Goal: Task Accomplishment & Management: Manage account settings

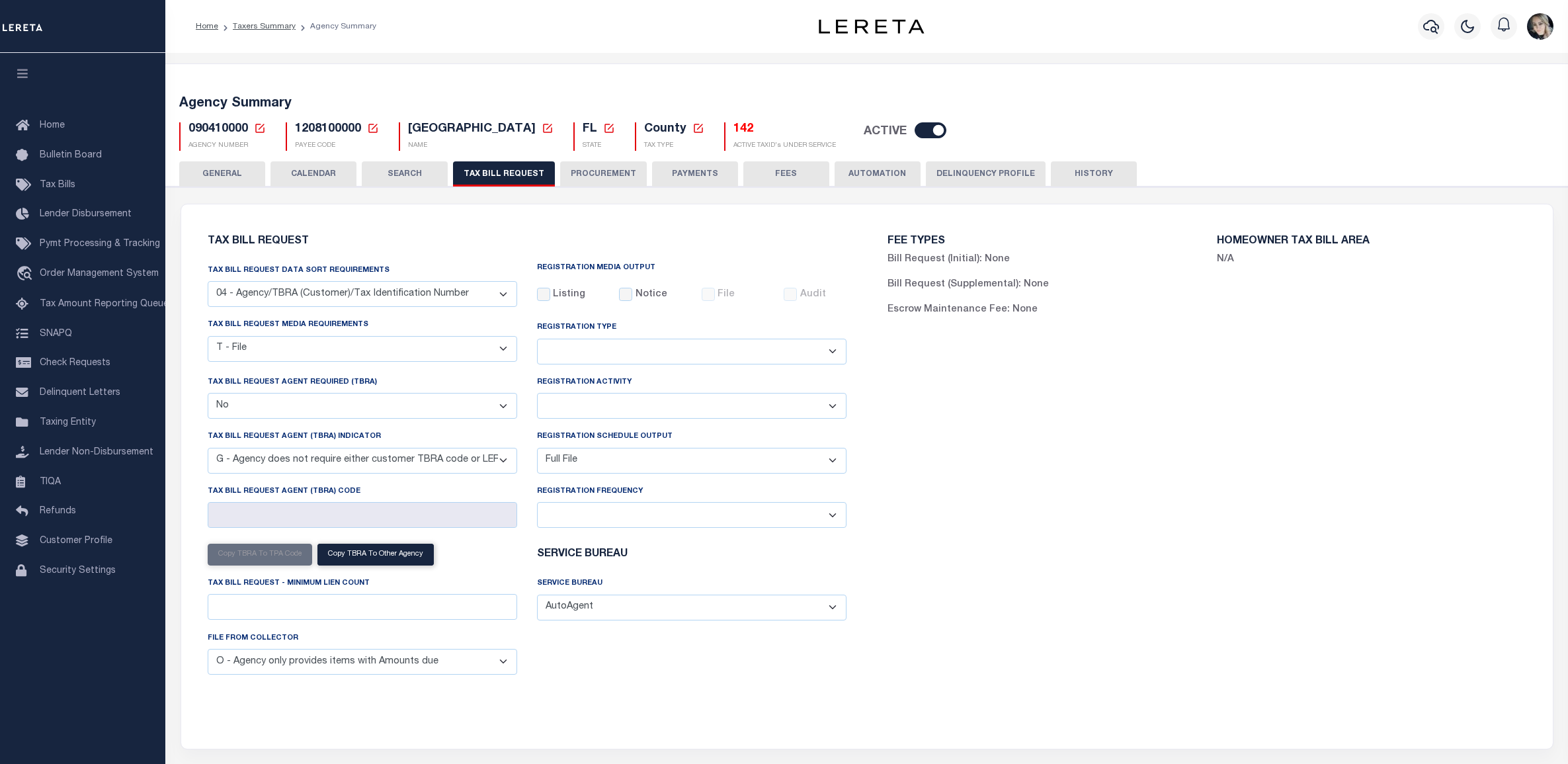
select select "28"
select select "22"
select select "false"
select select "15"
select select "1"
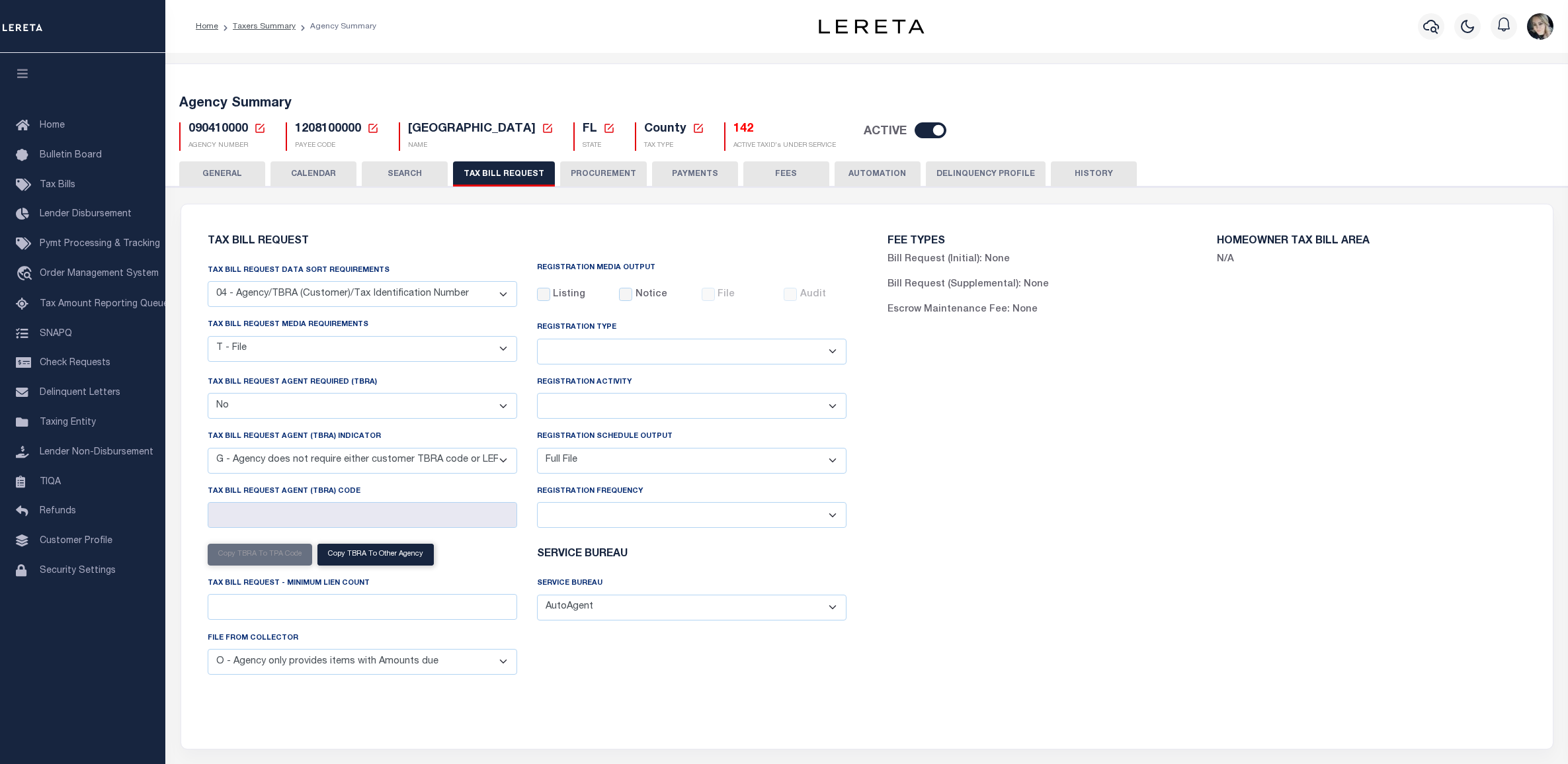
select select
select select "7803021001"
select select "2"
click at [260, 131] on icon at bounding box center [260, 128] width 12 height 12
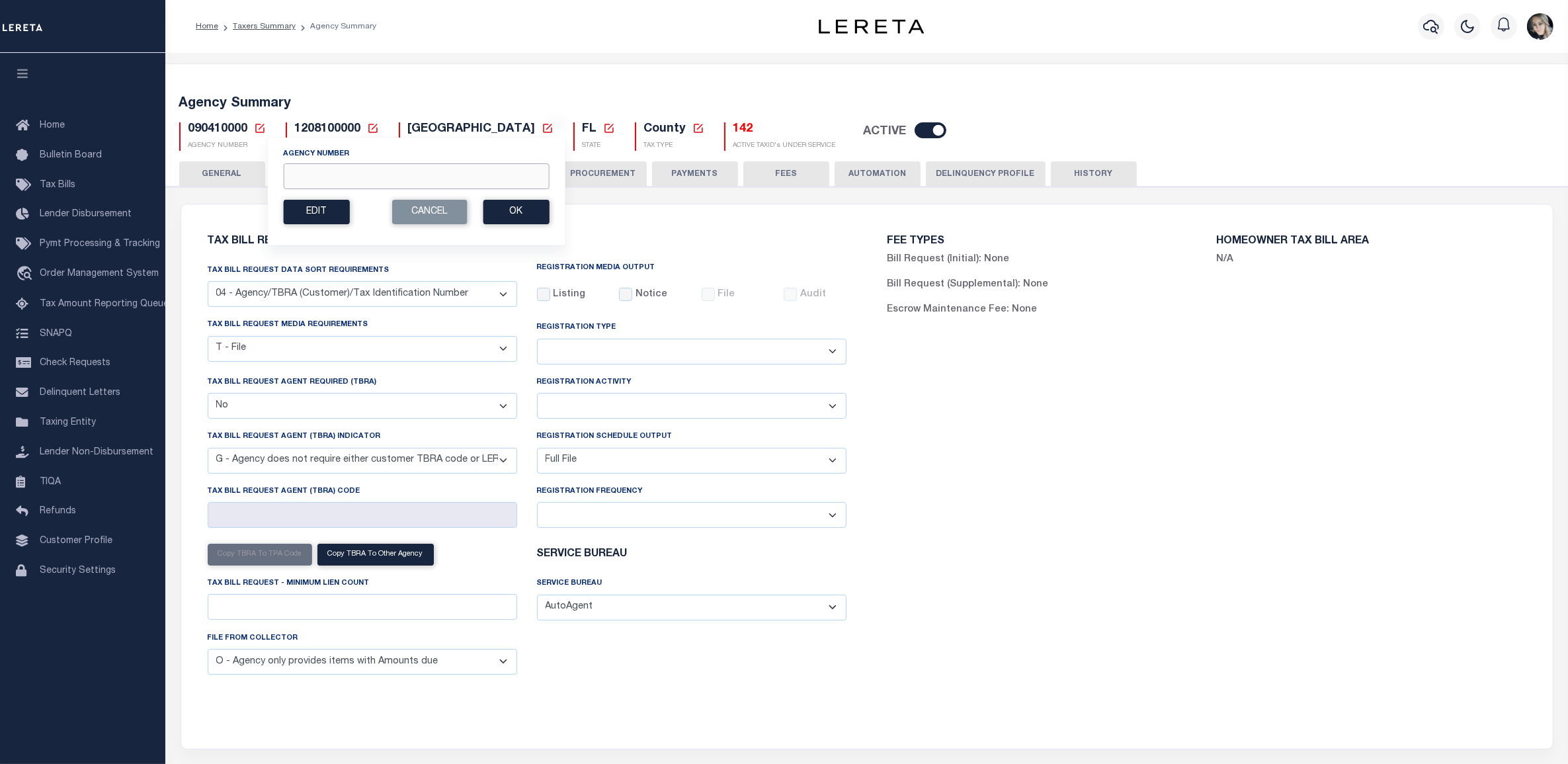
click at [301, 170] on input "Agency Number" at bounding box center [416, 176] width 266 height 26
paste input "430010000"
type input "430010000"
click at [533, 196] on section "Agency Number 430010000 Edit Cancel Ok" at bounding box center [416, 186] width 266 height 76
click at [527, 210] on button "Ok" at bounding box center [516, 211] width 66 height 24
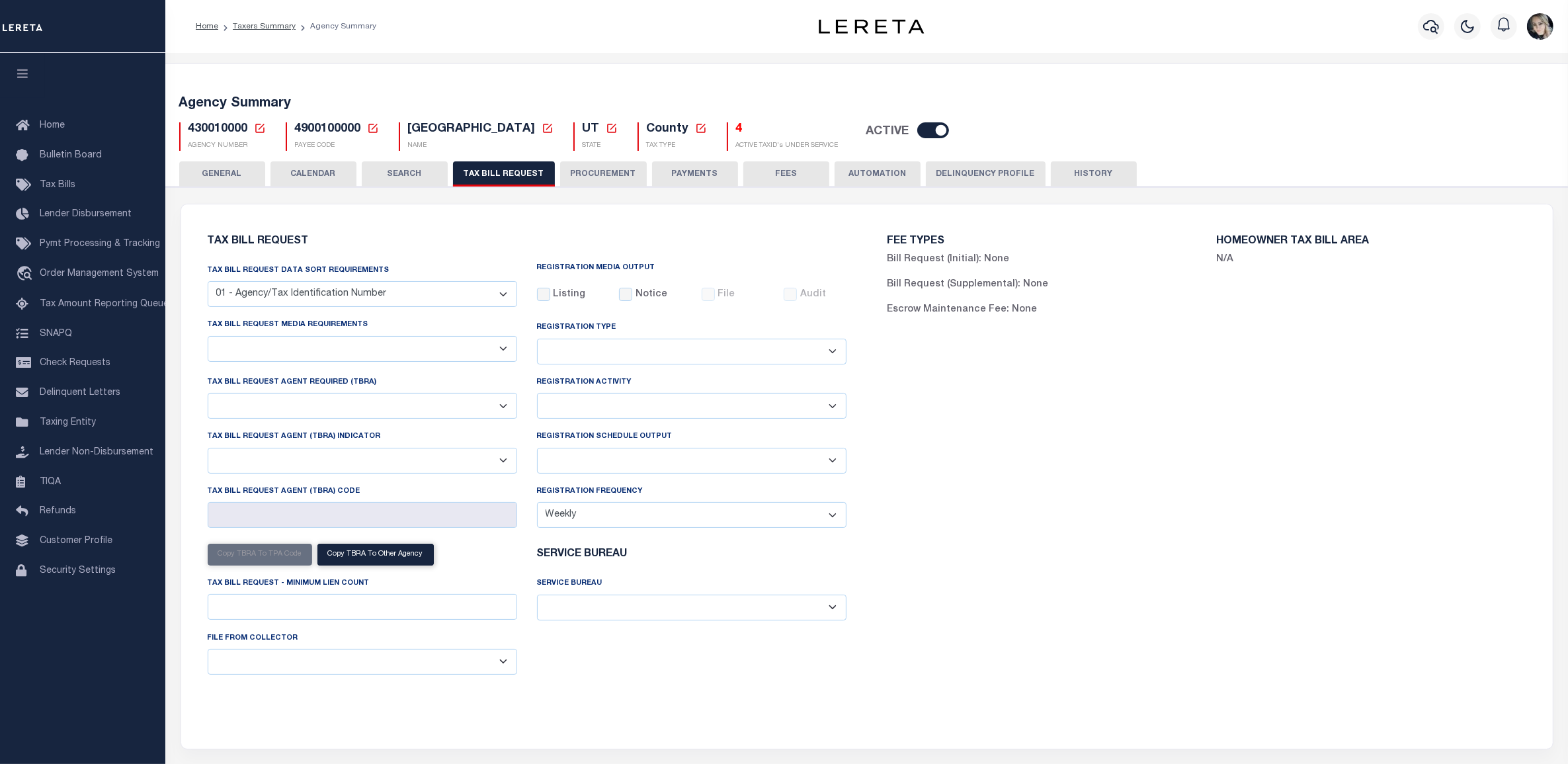
checkbox input "false"
select select "20"
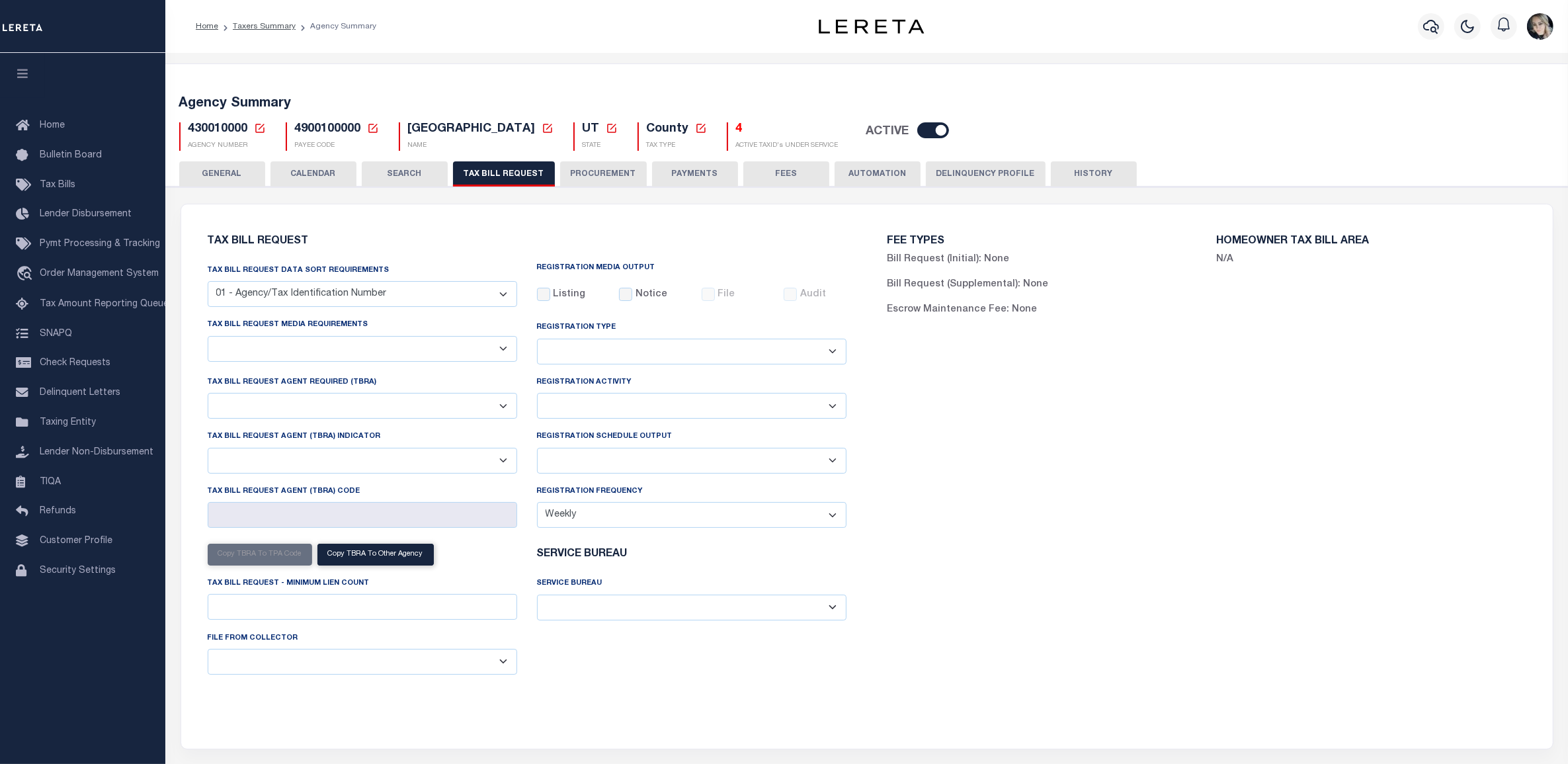
select select "false"
select select
click at [376, 354] on select "A - Listing, File B - Blank Disk E - Notice, Listing F - Form G - Survey L - Li…" at bounding box center [362, 348] width 309 height 26
select select "22"
click at [208, 337] on select "A - Listing, File B - Blank Disk E - Notice, Listing F - Form G - Survey L - Li…" at bounding box center [362, 348] width 309 height 26
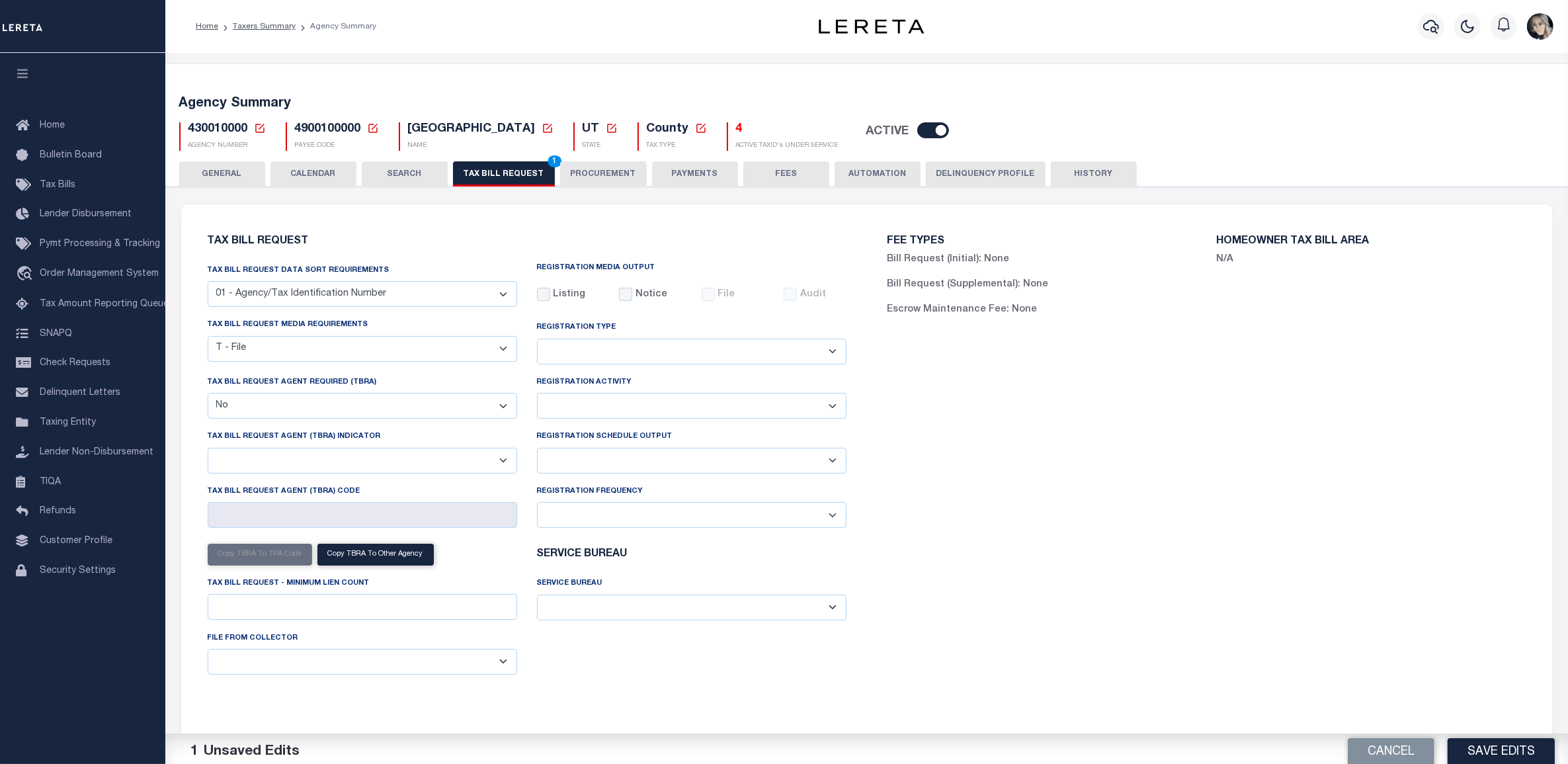
click at [539, 521] on select "Daily Monthly - First Day of the Month Monthly - Last Day of the Month Monthly …" at bounding box center [691, 515] width 309 height 26
drag, startPoint x: 584, startPoint y: 455, endPoint x: 582, endPoint y: 476, distance: 21.1
click at [584, 455] on select "Delta File Full File" at bounding box center [691, 461] width 309 height 26
select select "1"
click at [537, 451] on select "Delta File Full File" at bounding box center [691, 461] width 309 height 26
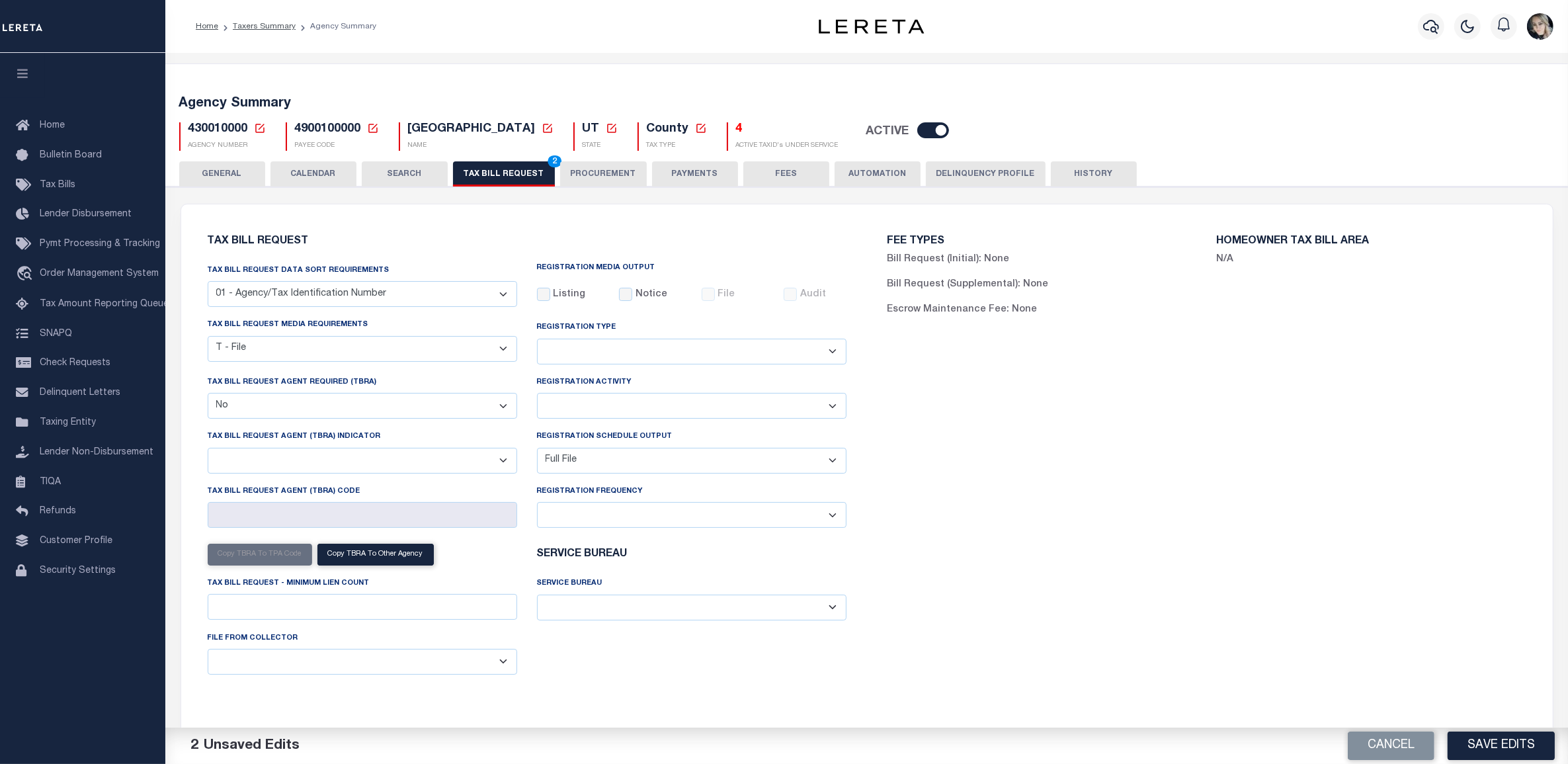
click at [1528, 742] on button "Save Edits" at bounding box center [1501, 746] width 107 height 28
click at [1528, 742] on div "Cancel Save Edits" at bounding box center [1217, 746] width 701 height 37
drag, startPoint x: 490, startPoint y: 160, endPoint x: 494, endPoint y: 170, distance: 10.8
click at [490, 162] on button "TAX BILL REQUEST 2" at bounding box center [504, 174] width 102 height 25
drag, startPoint x: 504, startPoint y: 176, endPoint x: 726, endPoint y: 303, distance: 255.8
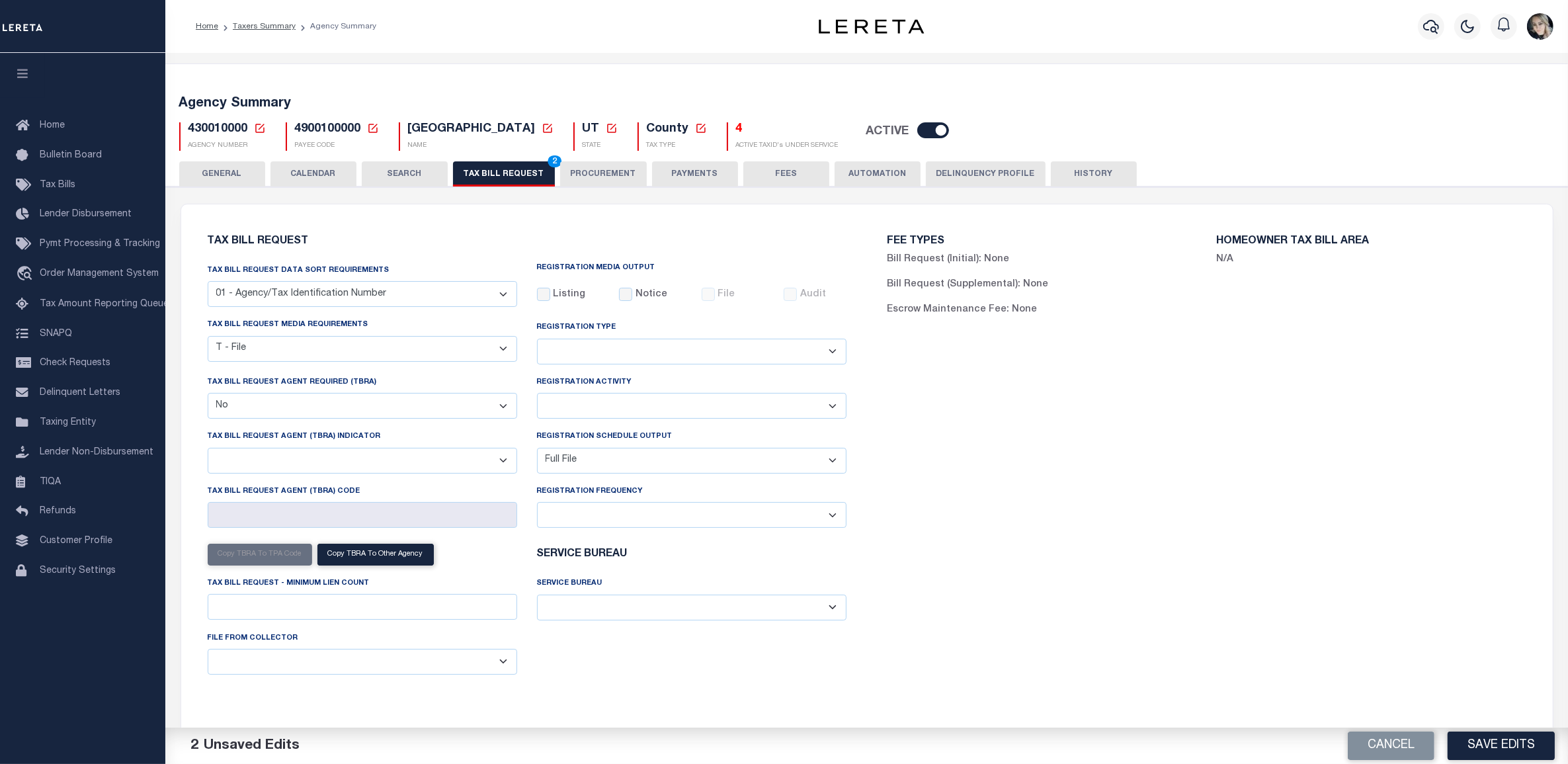
click at [504, 176] on button "TAX BILL REQUEST 2" at bounding box center [504, 174] width 102 height 25
click at [1521, 742] on button "Save Edits" at bounding box center [1501, 746] width 107 height 28
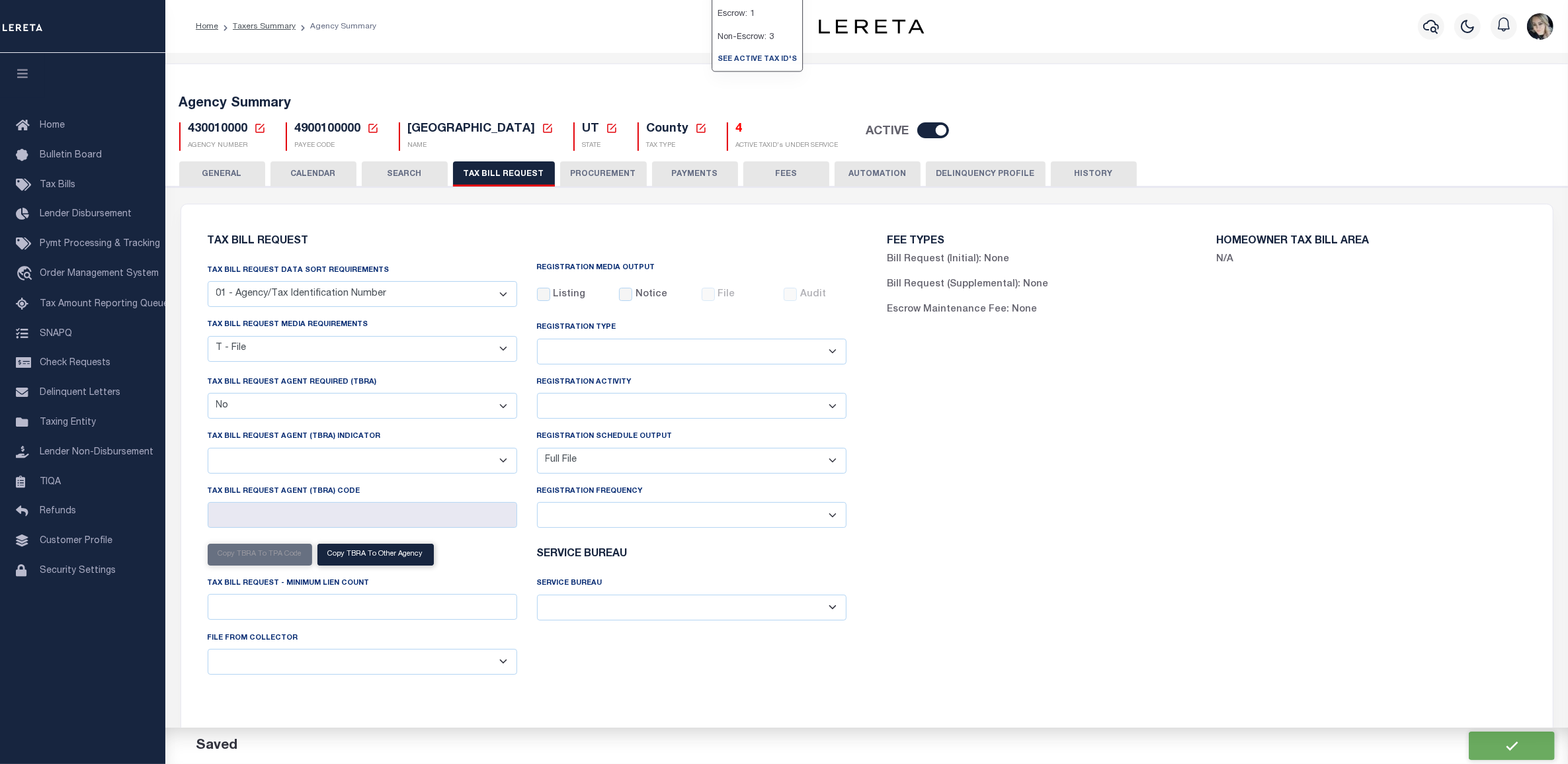
drag, startPoint x: 705, startPoint y: 133, endPoint x: 582, endPoint y: 136, distance: 123.0
click at [736, 133] on h5 "4" at bounding box center [787, 130] width 102 height 15
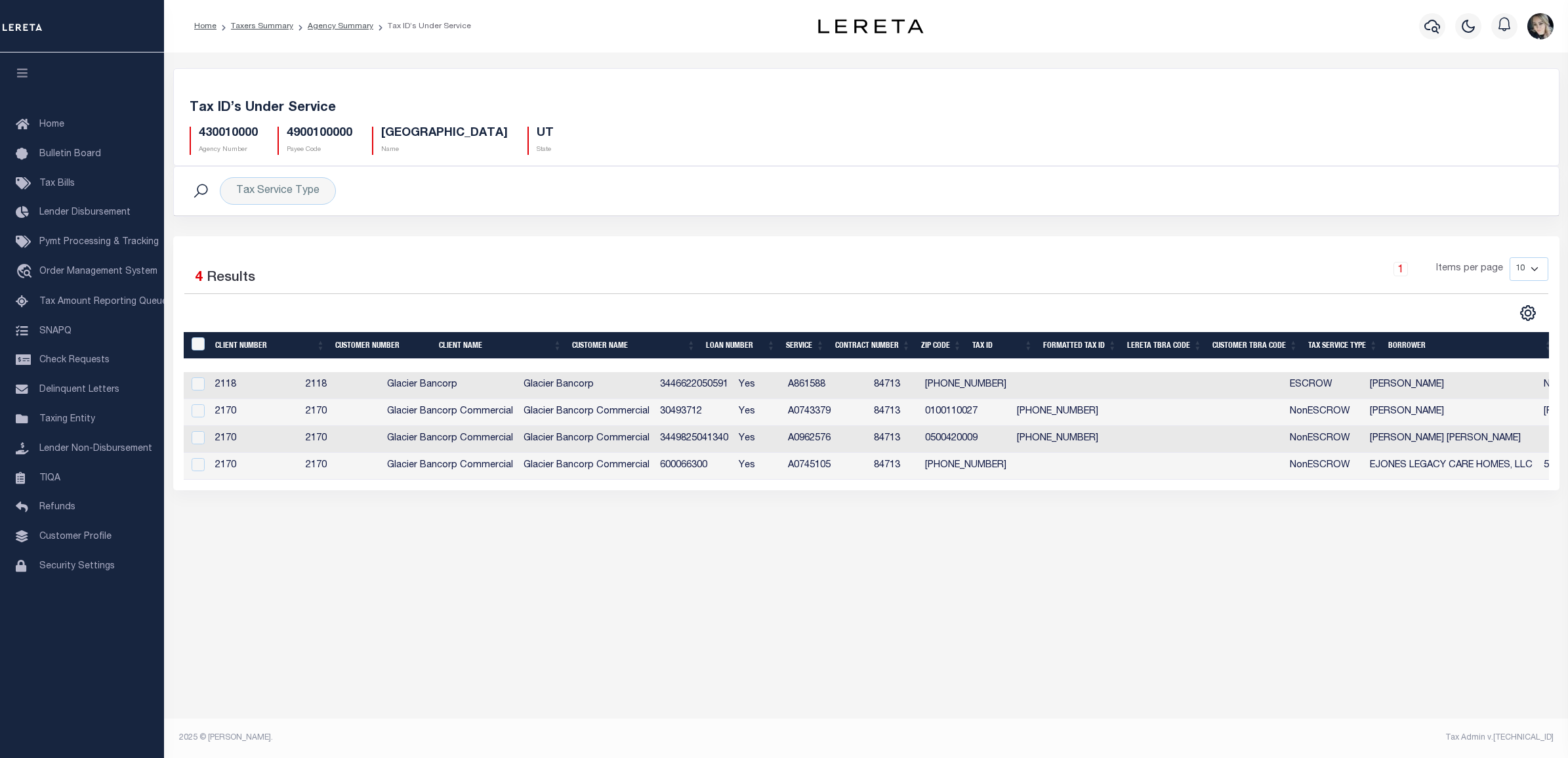
click at [1329, 390] on td "ESCROW" at bounding box center [1324, 385] width 80 height 27
checkbox input "true"
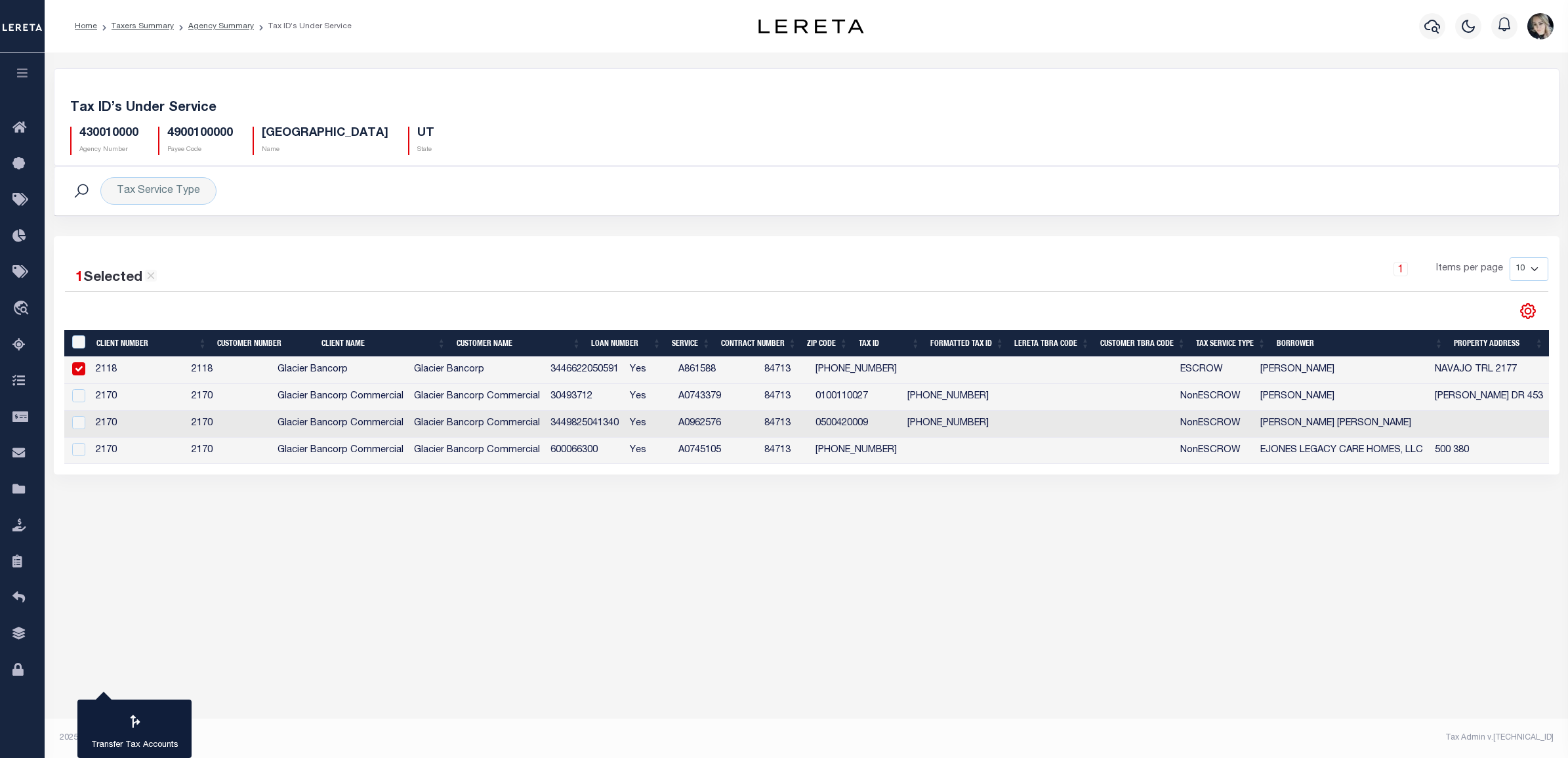
click at [1529, 320] on icon at bounding box center [1528, 311] width 17 height 17
click at [1485, 338] on link "CSV" at bounding box center [1473, 332] width 128 height 26
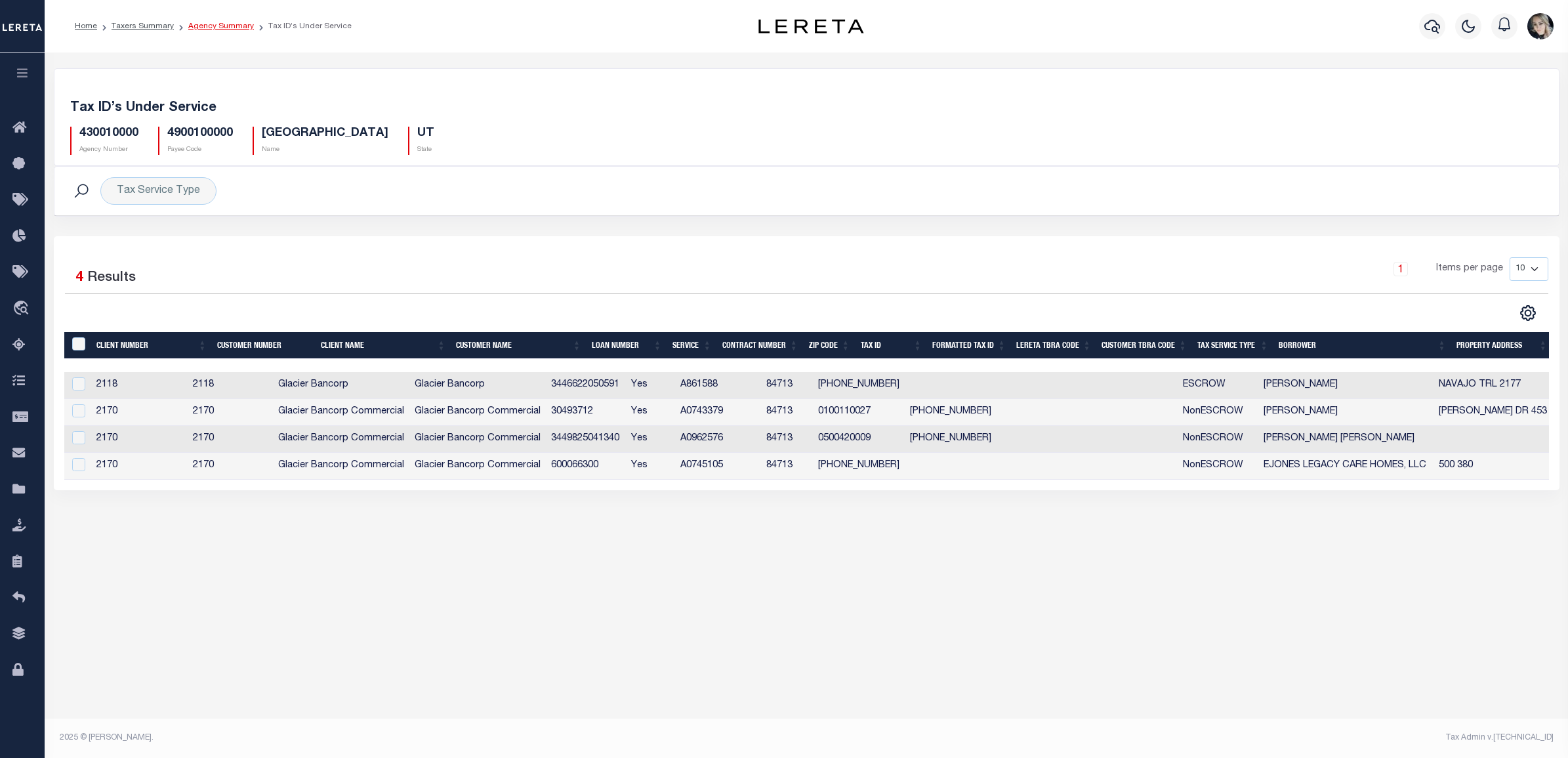
click at [204, 24] on link "Agency Summary" at bounding box center [221, 26] width 66 height 8
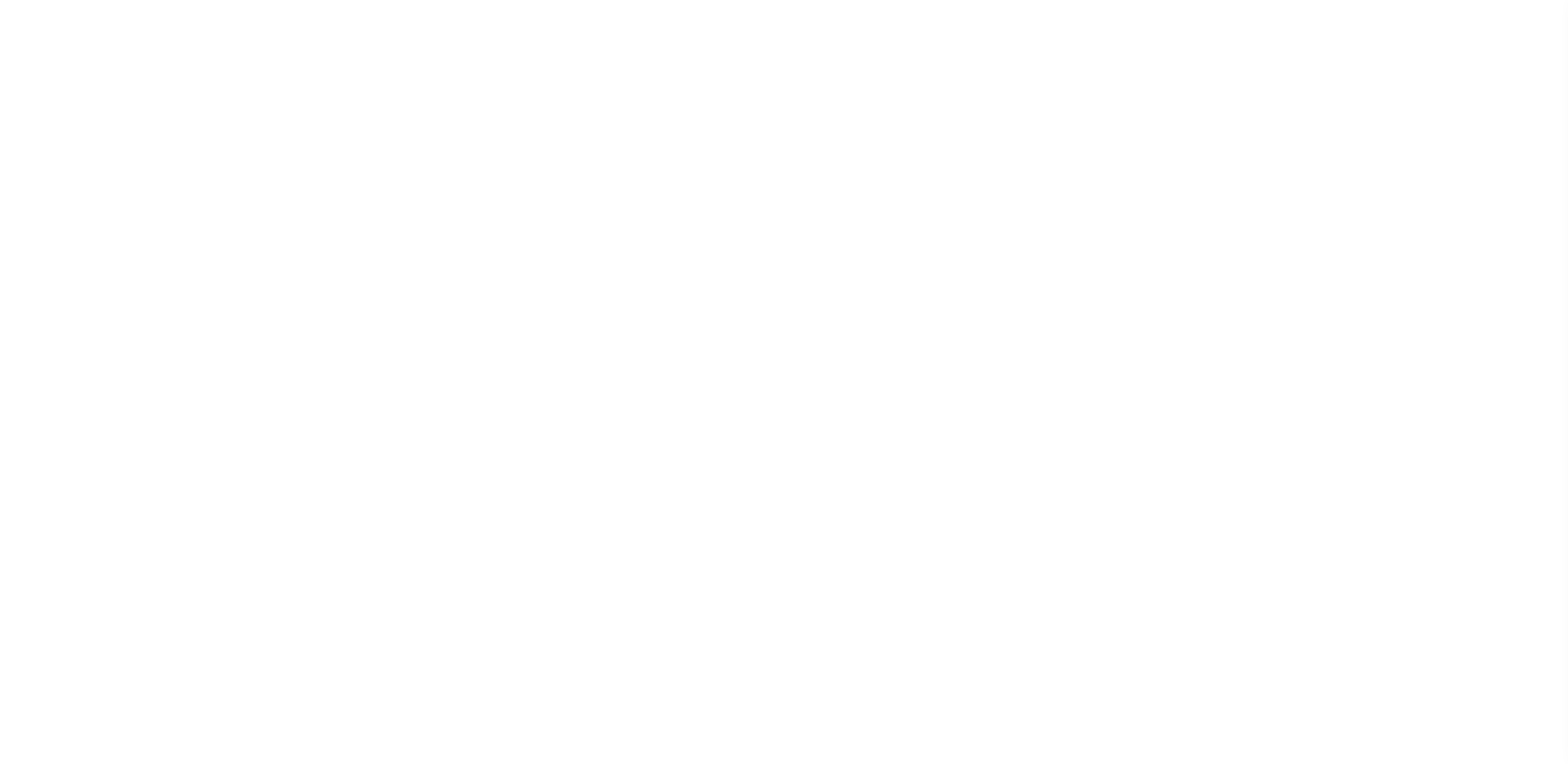
select select
checkbox input "false"
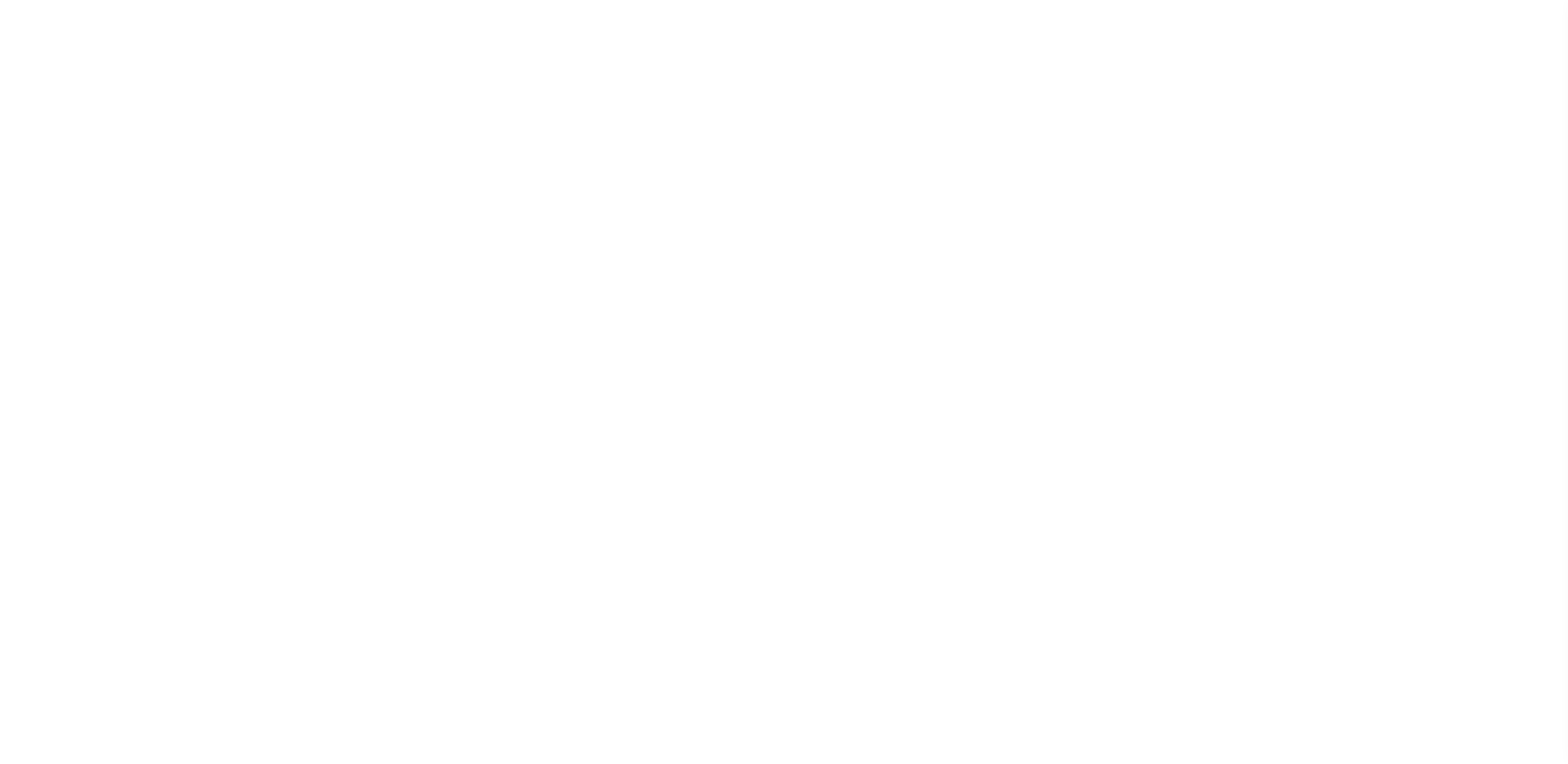
checkbox input "false"
type input "4900100000"
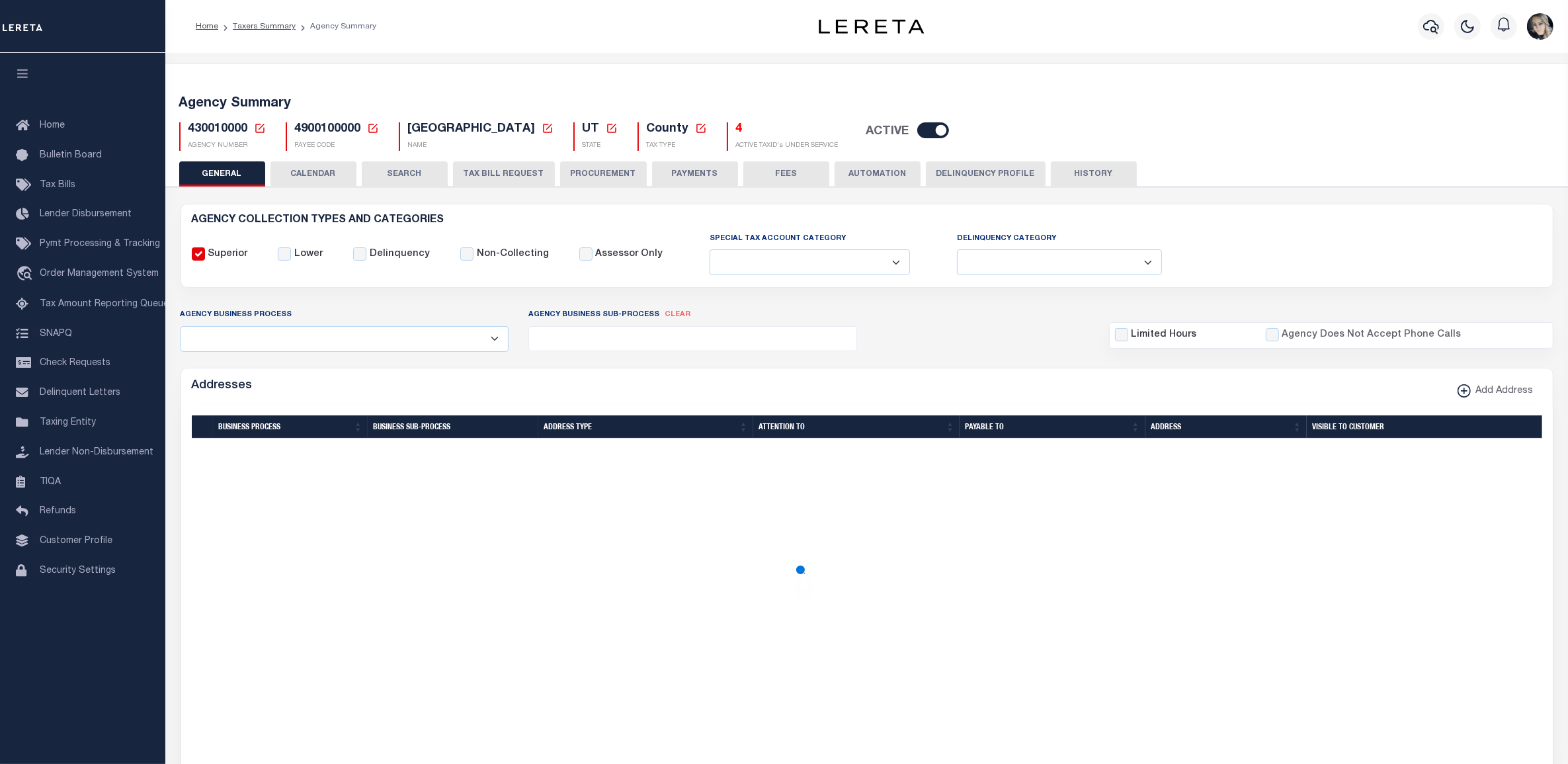
drag, startPoint x: 257, startPoint y: 128, endPoint x: 262, endPoint y: 153, distance: 25.5
click at [257, 128] on icon at bounding box center [260, 128] width 12 height 12
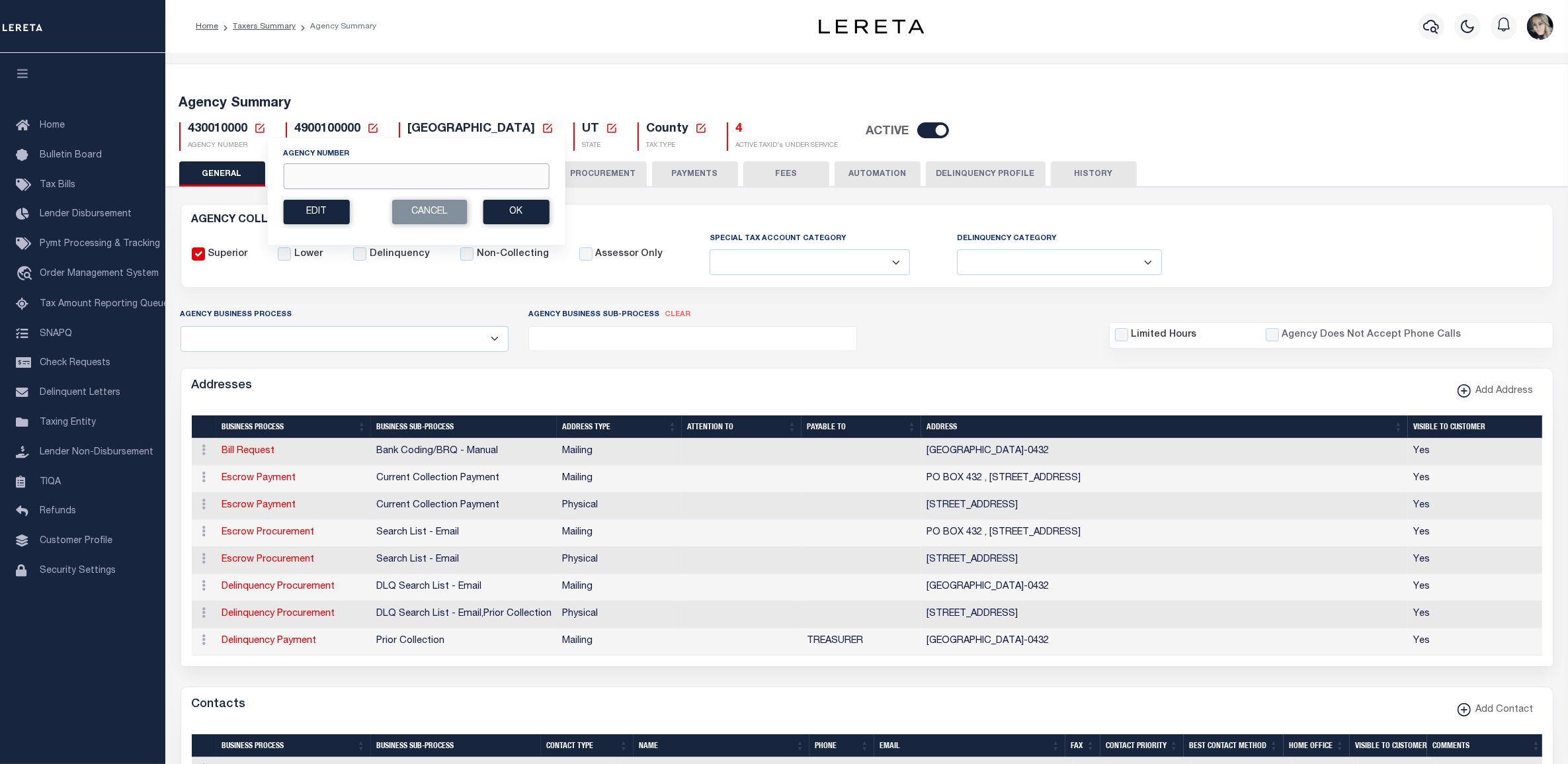
click at [331, 170] on input "Agency Number" at bounding box center [416, 176] width 266 height 26
paste input "060031703"
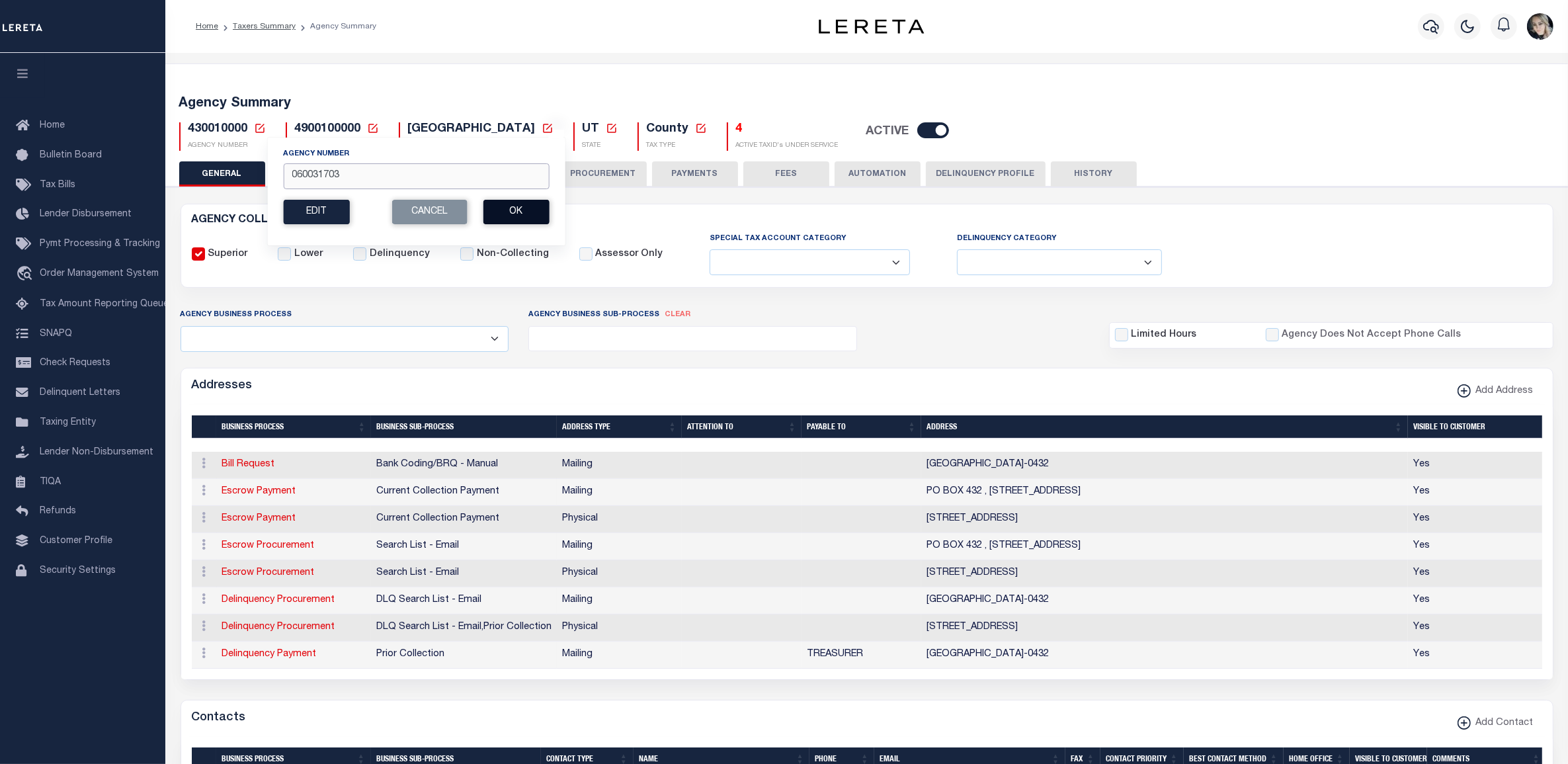
type input "060031703"
click at [509, 209] on button "Ok" at bounding box center [516, 211] width 66 height 24
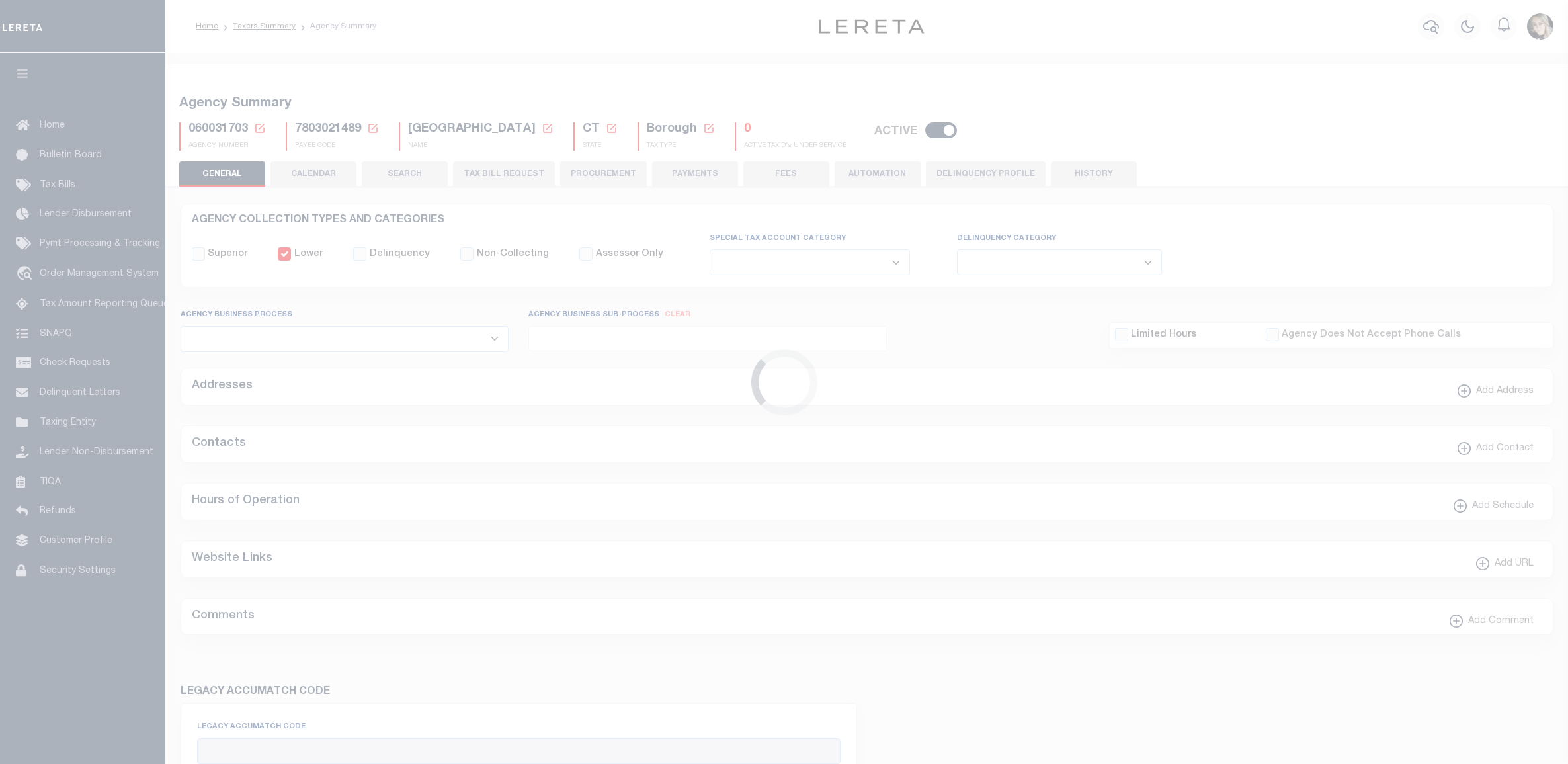
select select
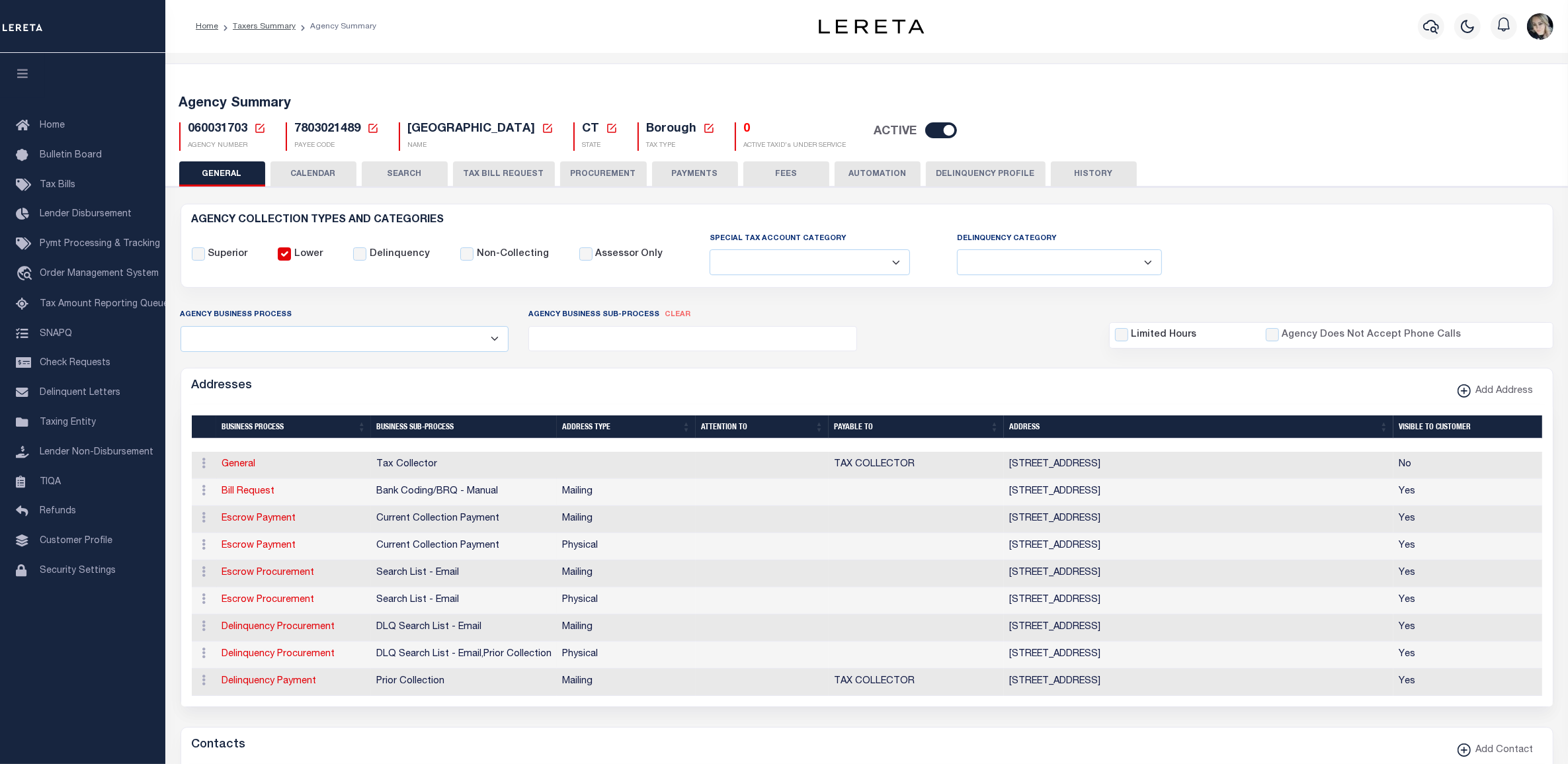
click at [481, 175] on button "TAX BILL REQUEST" at bounding box center [504, 174] width 102 height 25
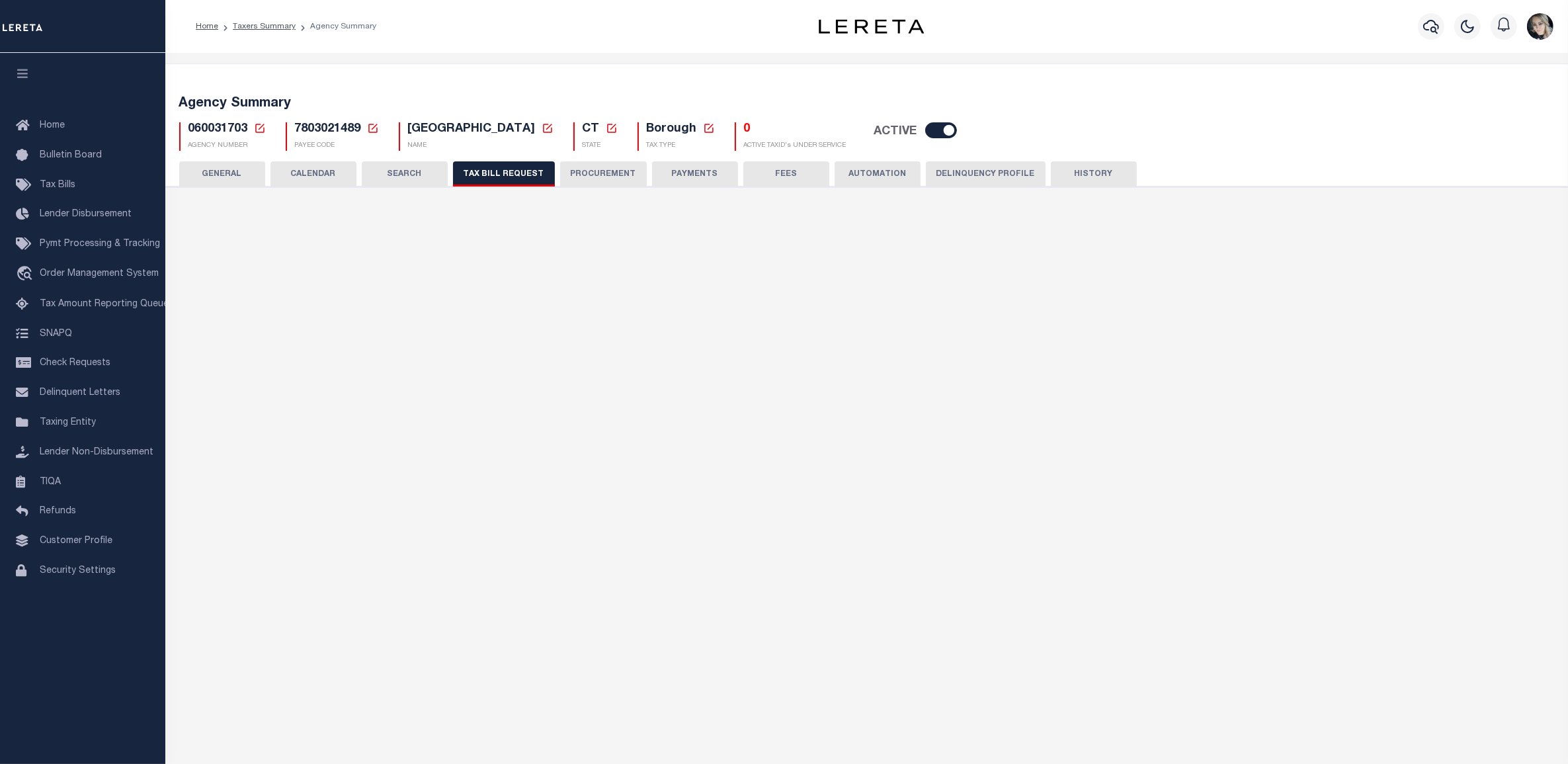
select select "29"
select select "22"
select select "false"
select select "1"
select select
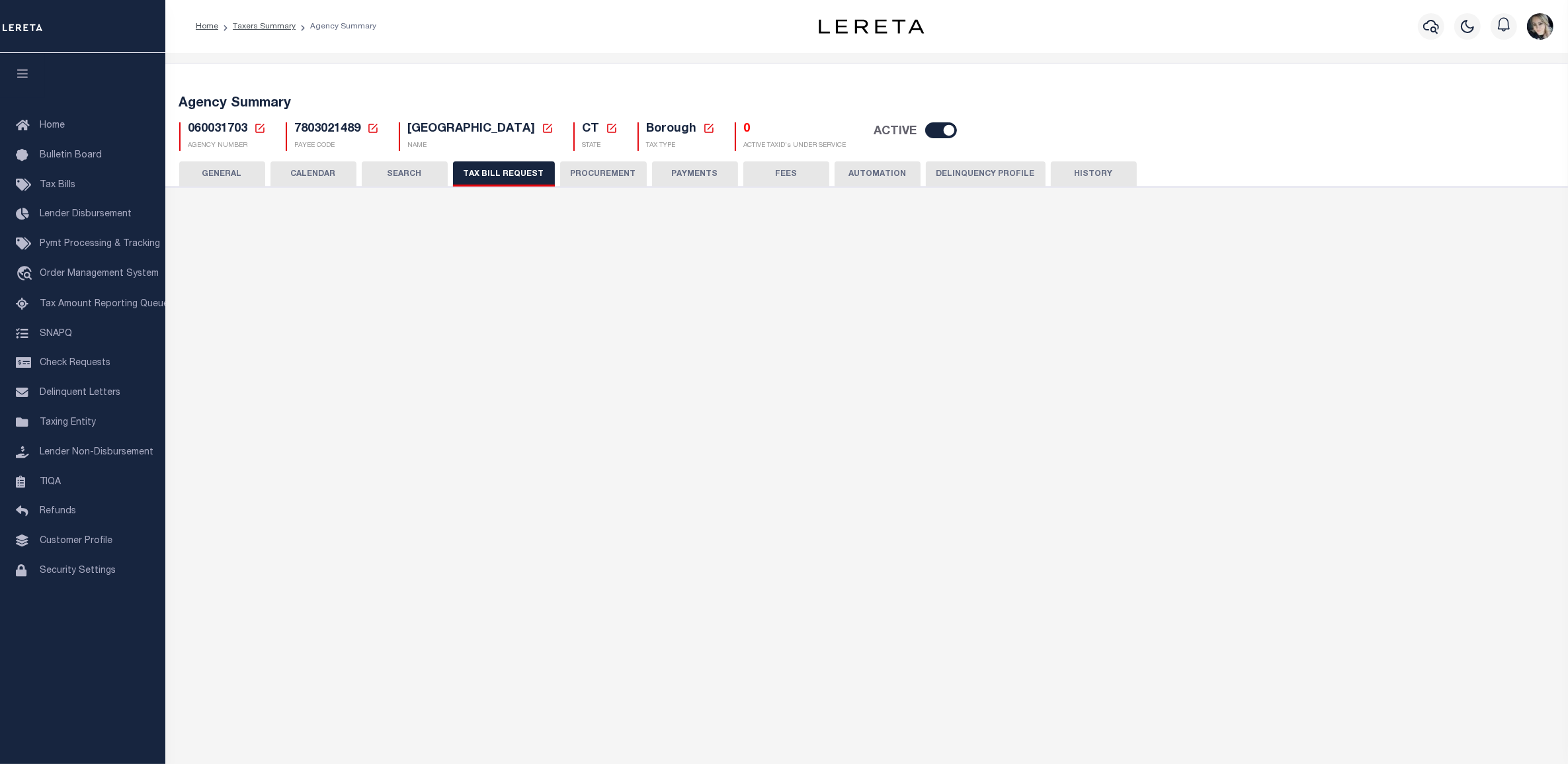
select select "7803021001"
